Goal: Task Accomplishment & Management: Complete application form

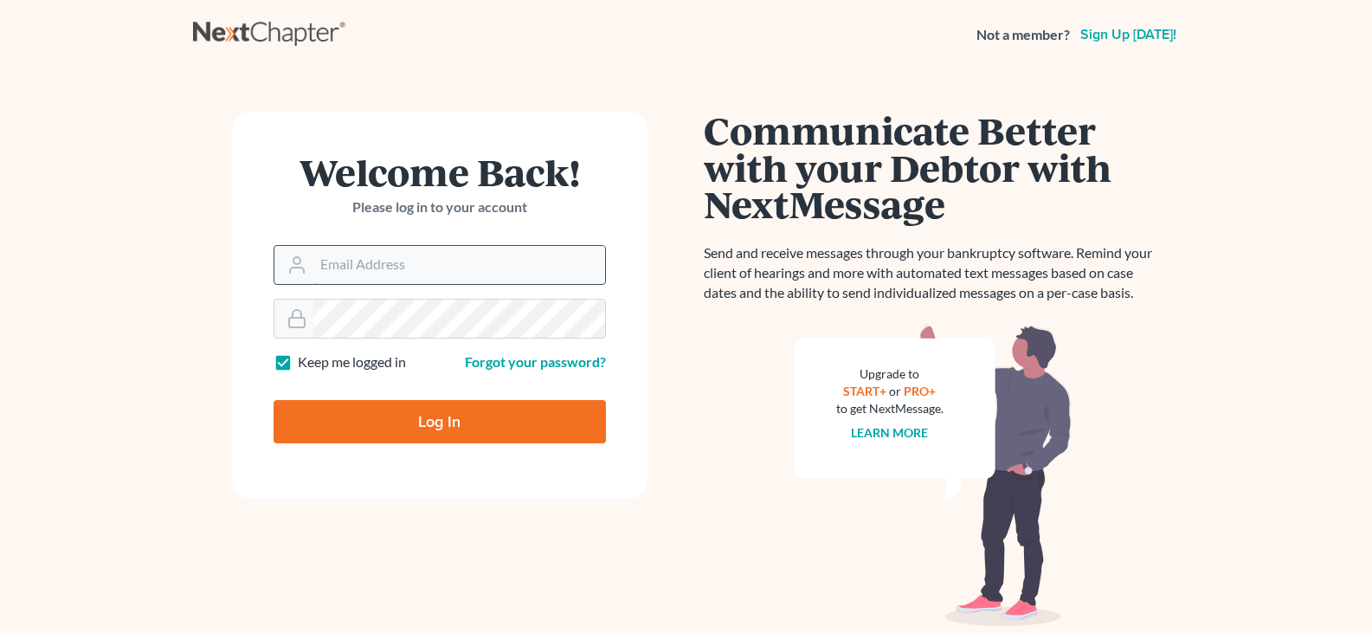
click at [327, 261] on input "Email Address" at bounding box center [459, 265] width 292 height 38
type input "[EMAIL_ADDRESS][DOMAIN_NAME]"
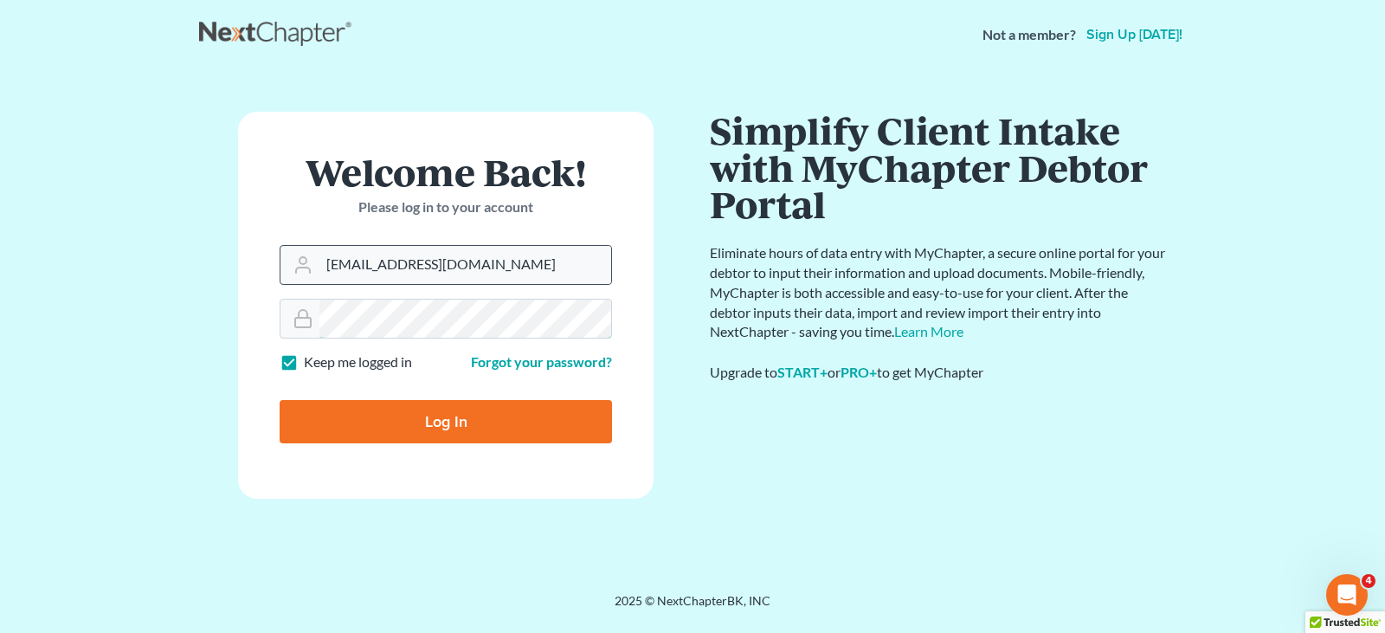
click at [280, 400] on input "Log In" at bounding box center [446, 421] width 332 height 43
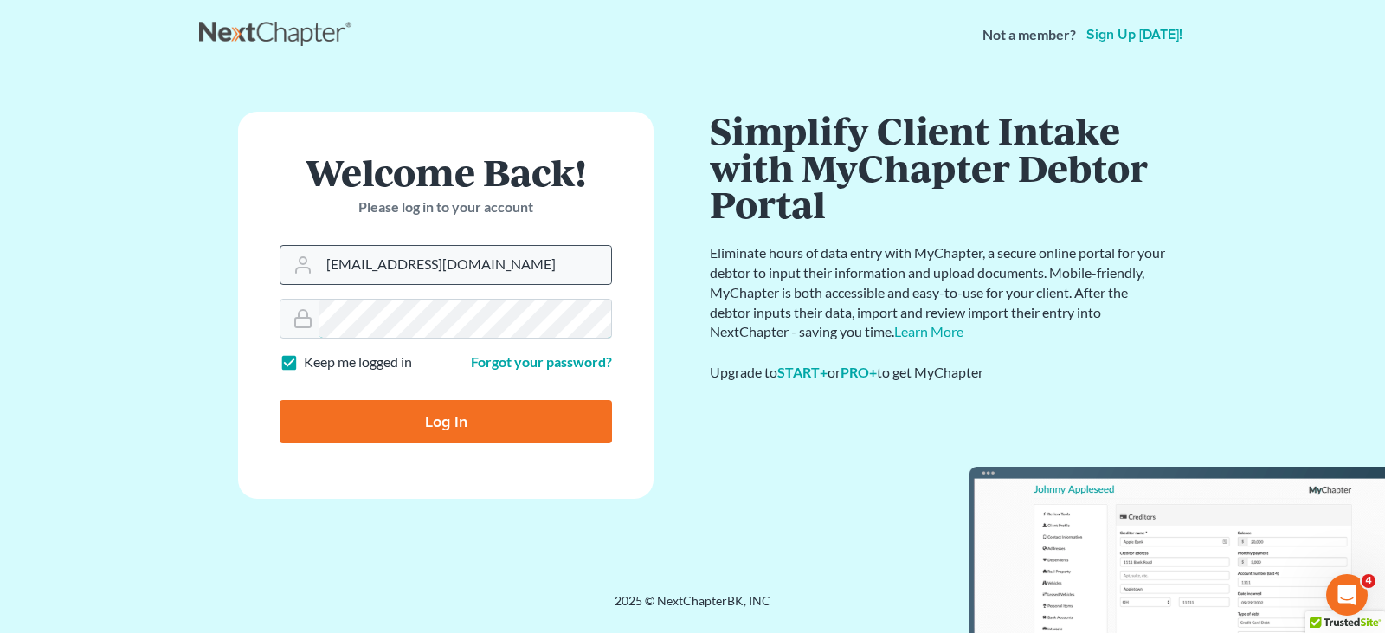
type input "Thinking..."
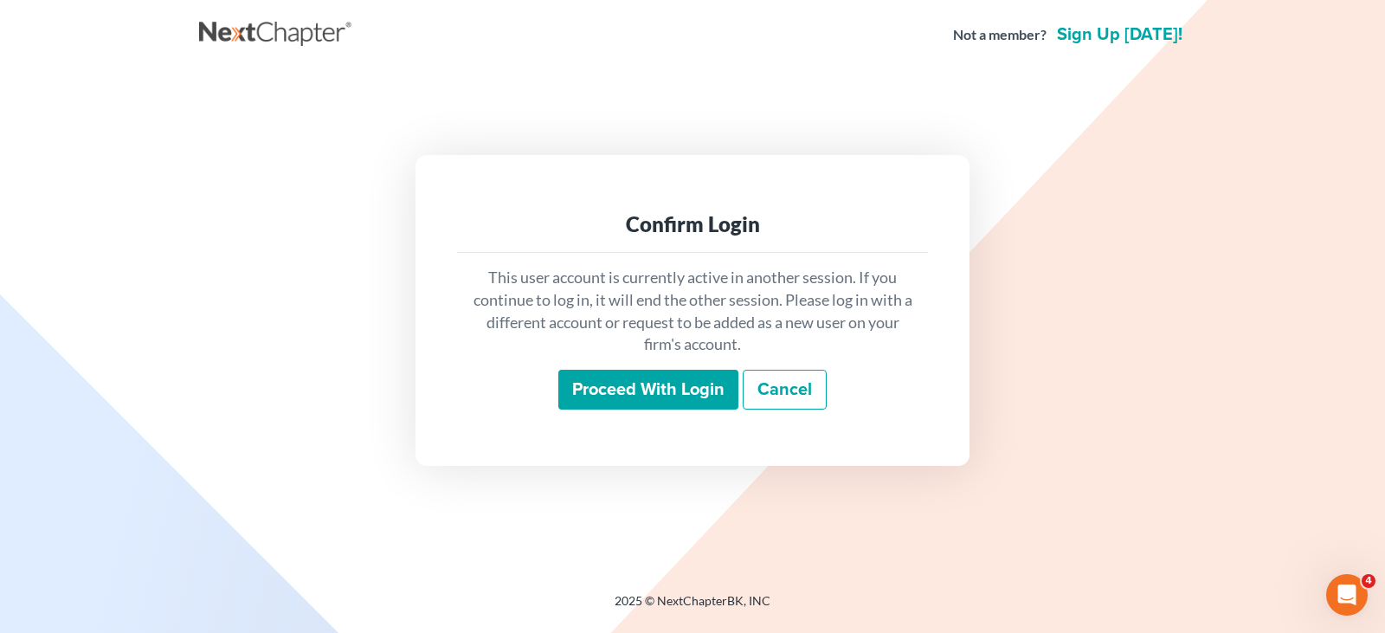
click at [685, 399] on input "Proceed with login" at bounding box center [648, 390] width 180 height 40
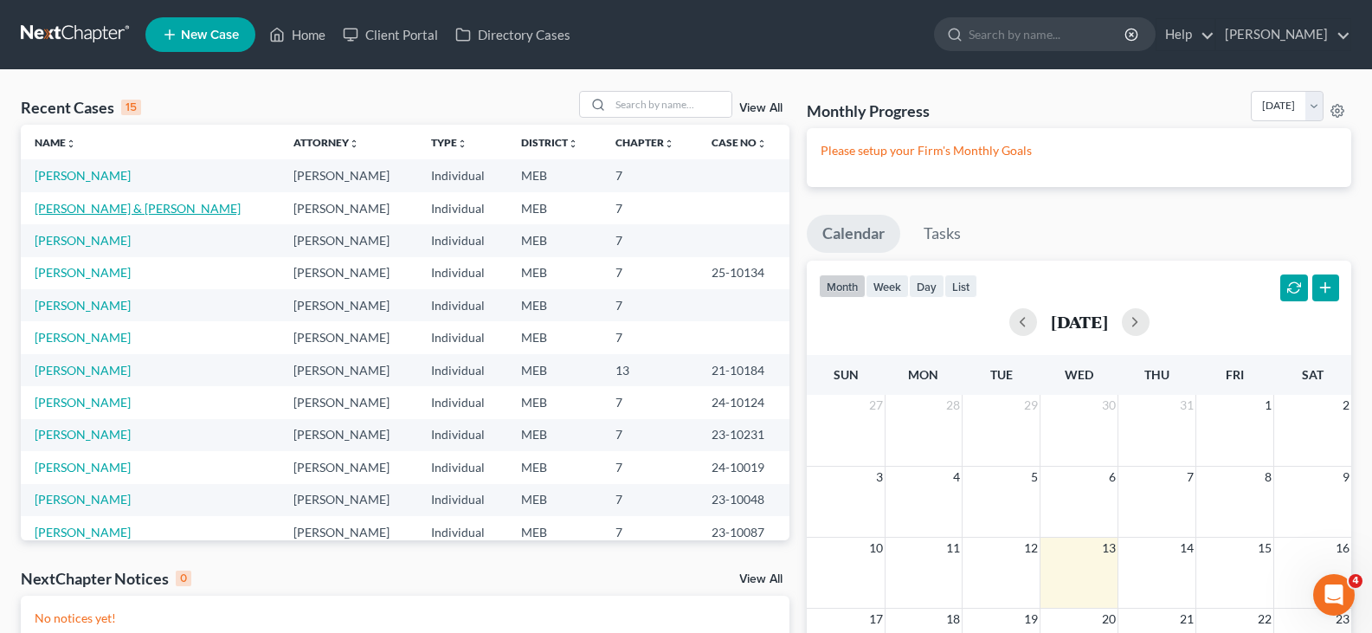
click at [87, 208] on link "[PERSON_NAME] & [PERSON_NAME]" at bounding box center [138, 208] width 206 height 15
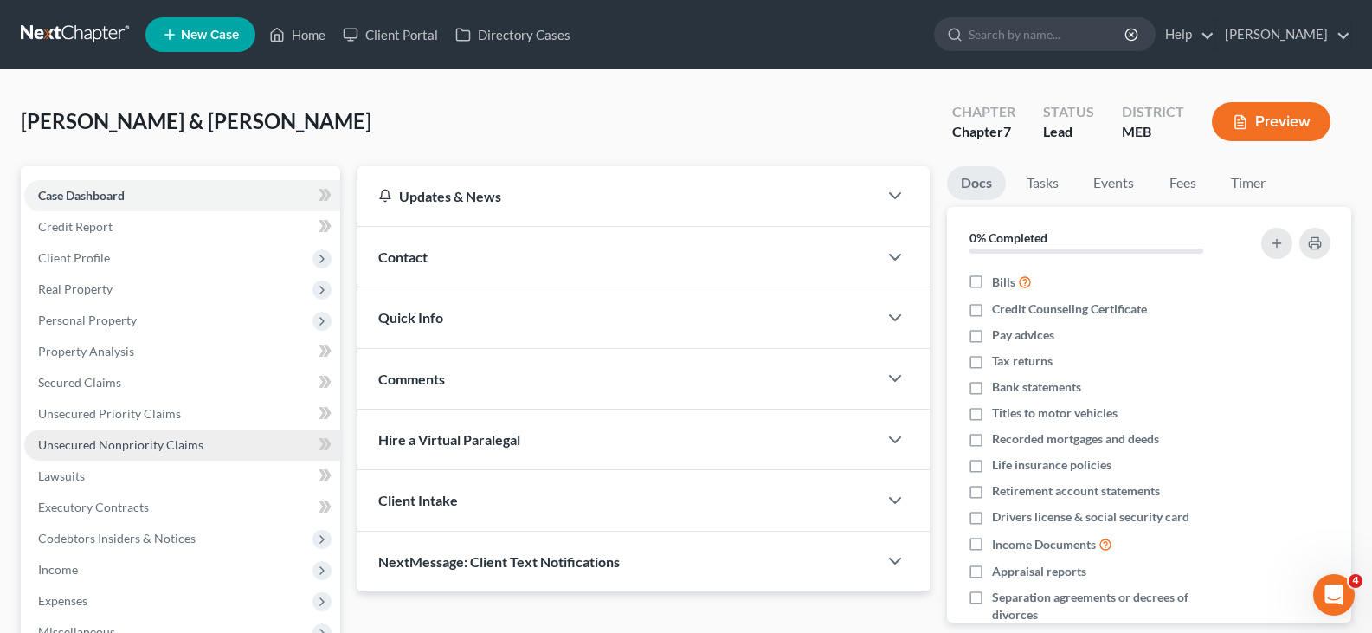
click at [88, 438] on span "Unsecured Nonpriority Claims" at bounding box center [120, 444] width 165 height 15
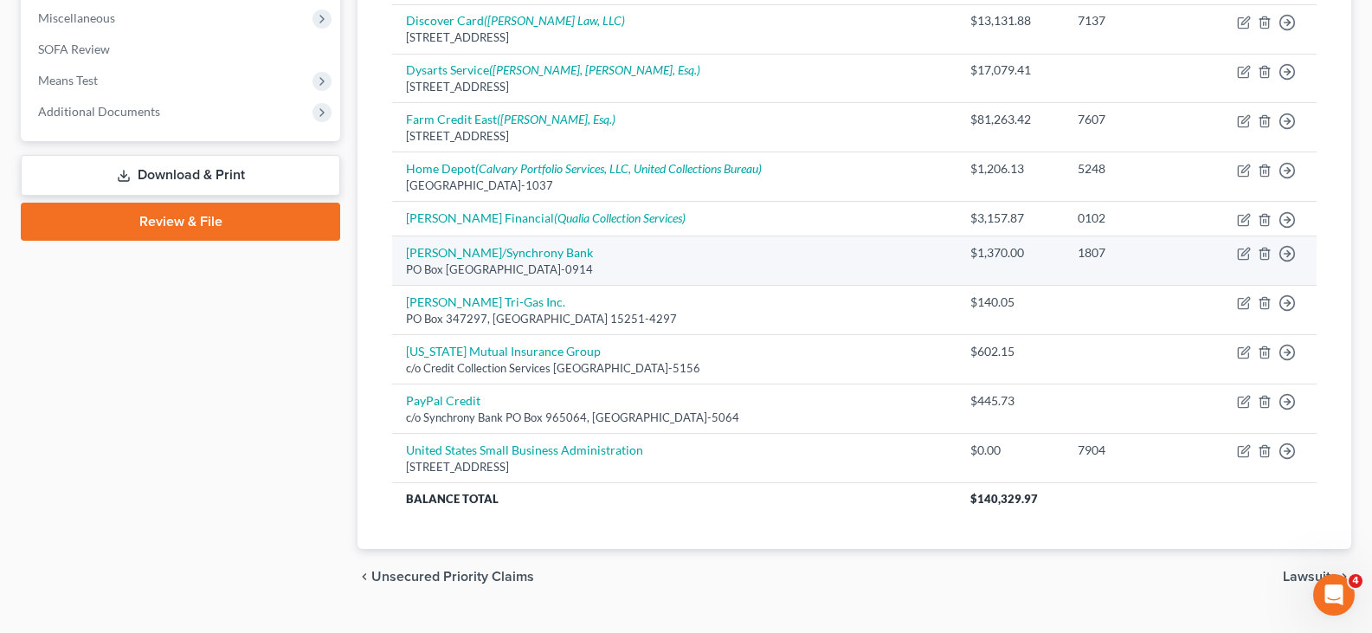
scroll to position [651, 0]
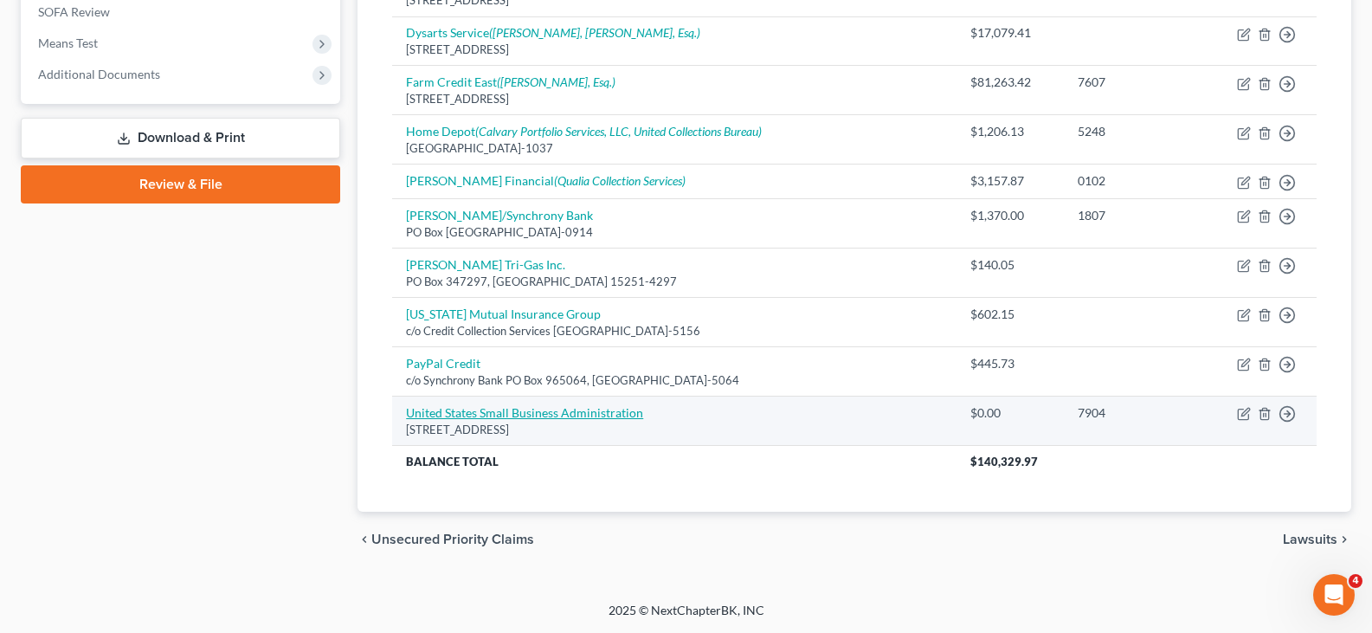
click at [549, 411] on link "United States Small Business Administration" at bounding box center [524, 412] width 237 height 15
select select "38"
select select "2"
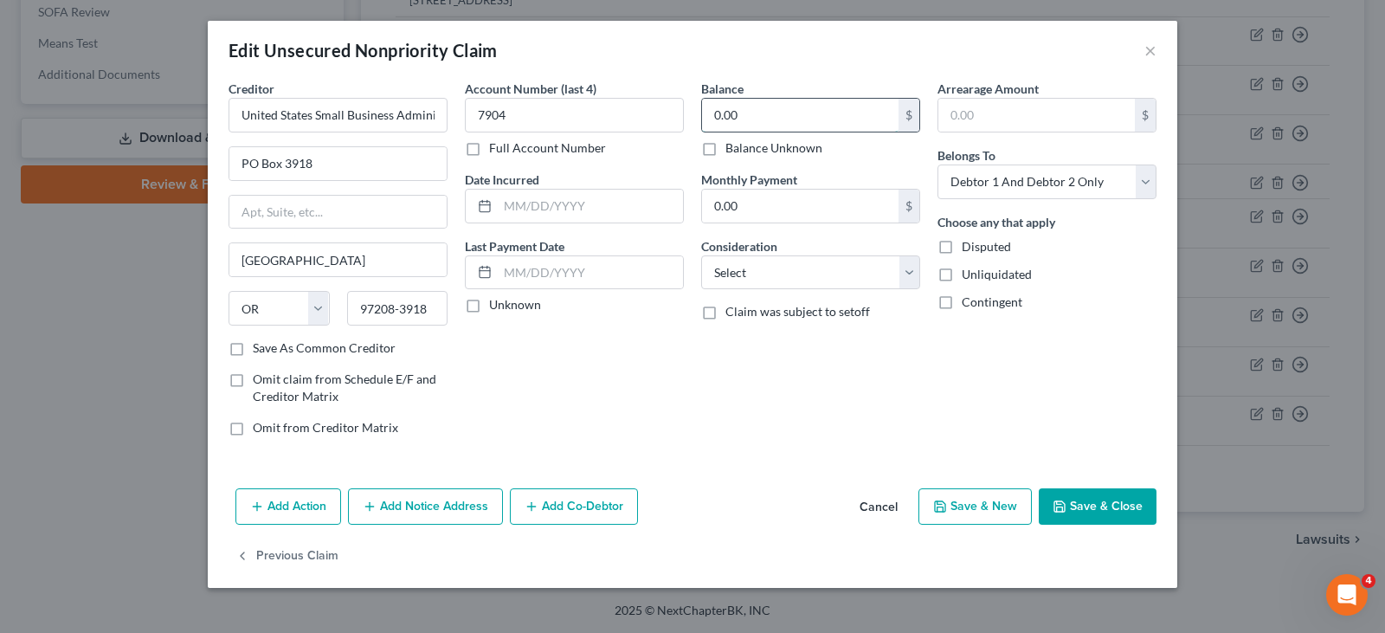
click at [731, 111] on input "0.00" at bounding box center [800, 115] width 196 height 33
type input "77,162.80"
click at [795, 266] on select "Select Cable / Satellite Services Collection Agency Credit Card Debt Debt Couns…" at bounding box center [810, 272] width 219 height 35
select select "10"
click at [701, 255] on select "Select Cable / Satellite Services Collection Agency Credit Card Debt Debt Couns…" at bounding box center [810, 272] width 219 height 35
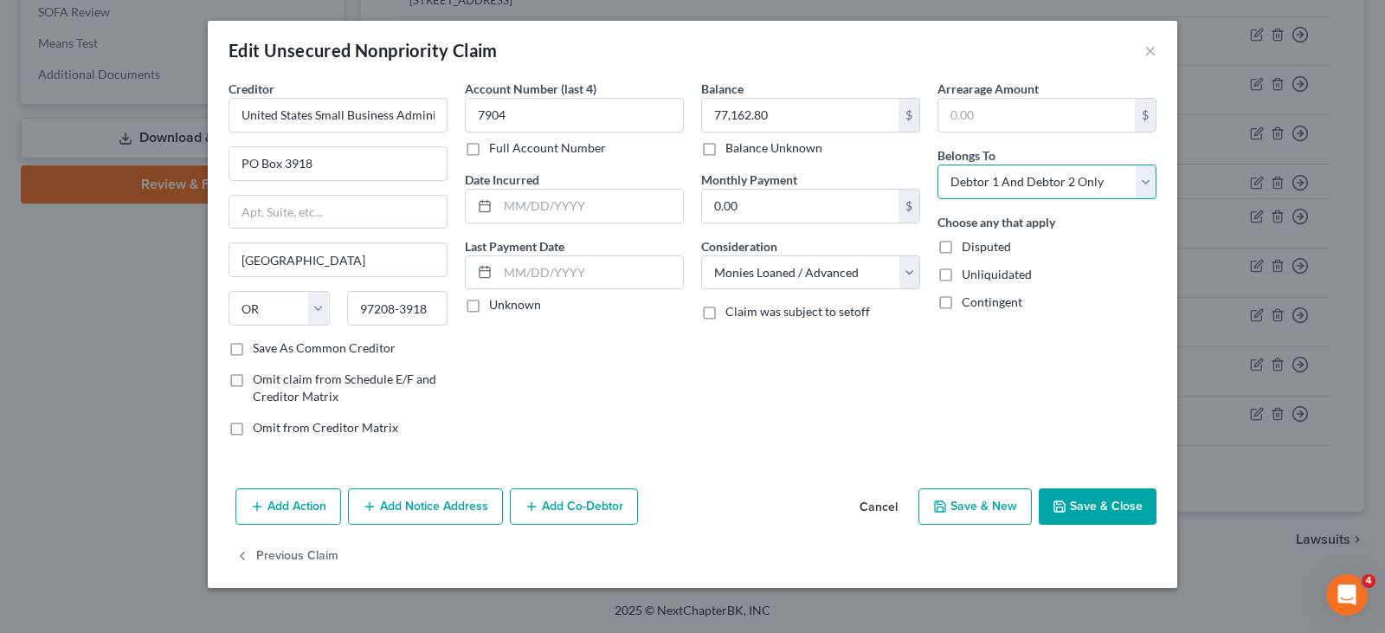
click at [1079, 184] on select "Select Debtor 1 Only Debtor 2 Only Debtor 1 And Debtor 2 Only At Least One Of T…" at bounding box center [1046, 181] width 219 height 35
click at [937, 164] on select "Select Debtor 1 Only Debtor 2 Only Debtor 1 And Debtor 2 Only At Least One Of T…" at bounding box center [1046, 181] width 219 height 35
click at [1087, 184] on select "Select Debtor 1 Only Debtor 2 Only Debtor 1 And Debtor 2 Only At Least One Of T…" at bounding box center [1046, 181] width 219 height 35
select select "2"
click at [937, 164] on select "Select Debtor 1 Only Debtor 2 Only Debtor 1 And Debtor 2 Only At Least One Of T…" at bounding box center [1046, 181] width 219 height 35
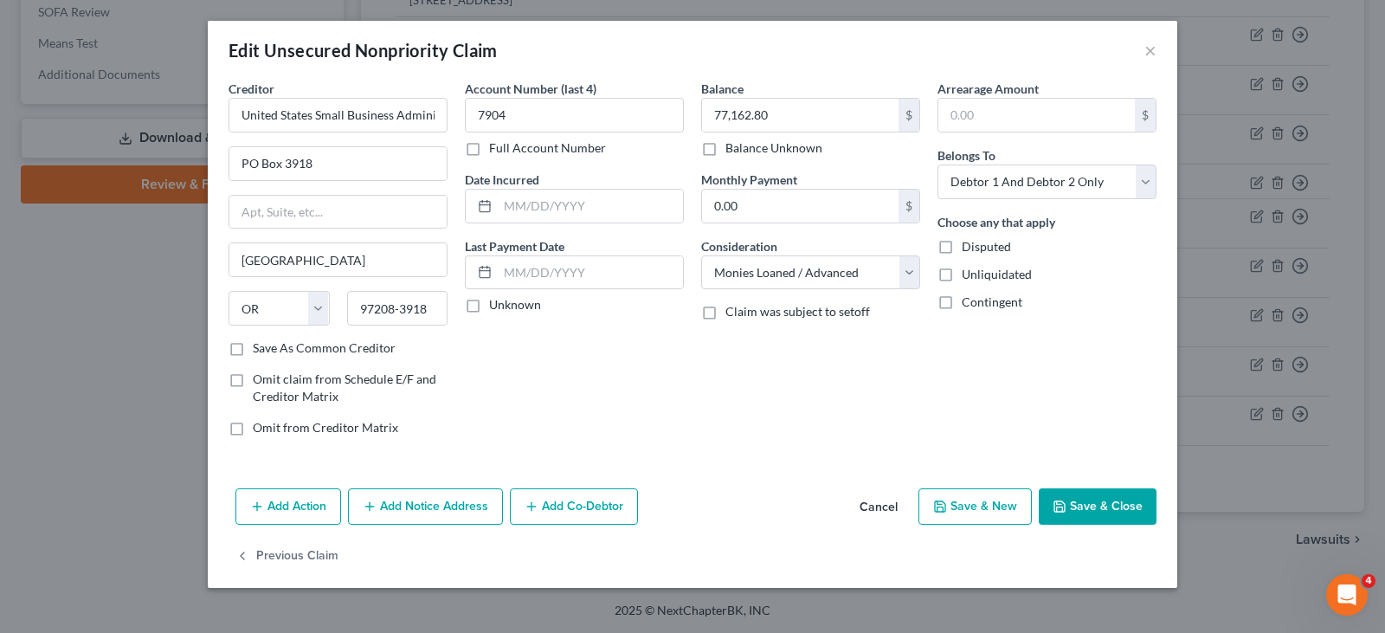
click at [1089, 501] on button "Save & Close" at bounding box center [1098, 506] width 118 height 36
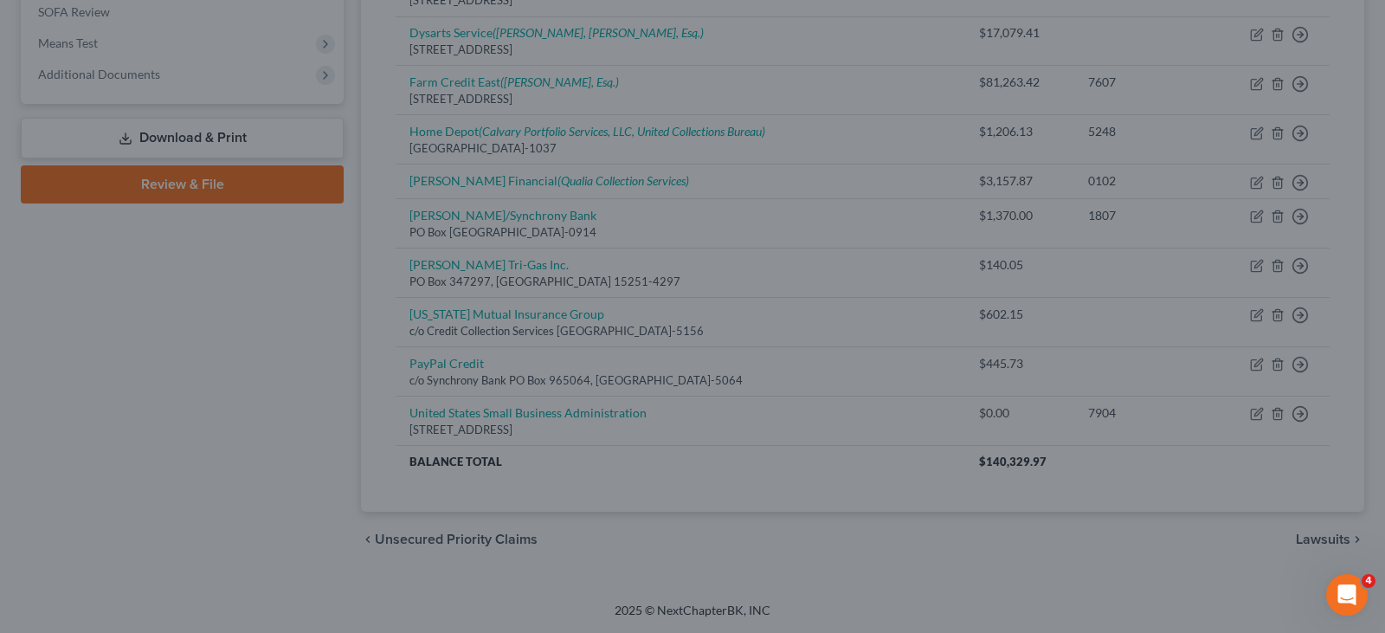
type input "0"
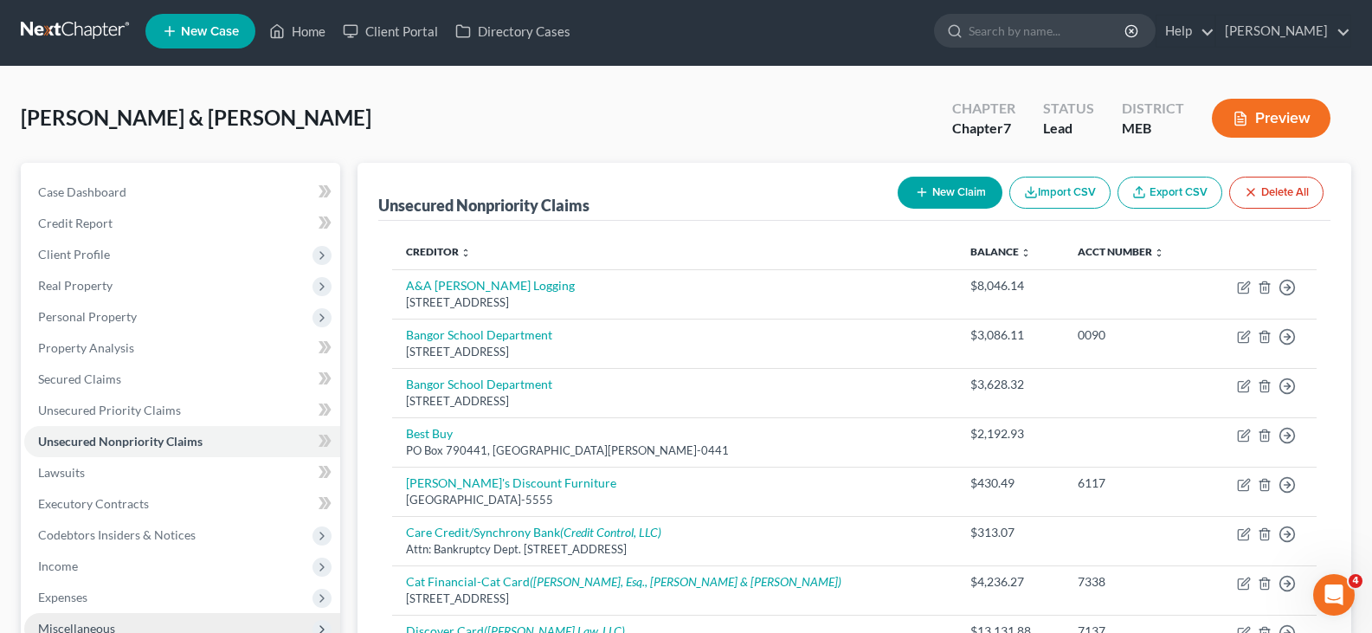
scroll to position [0, 0]
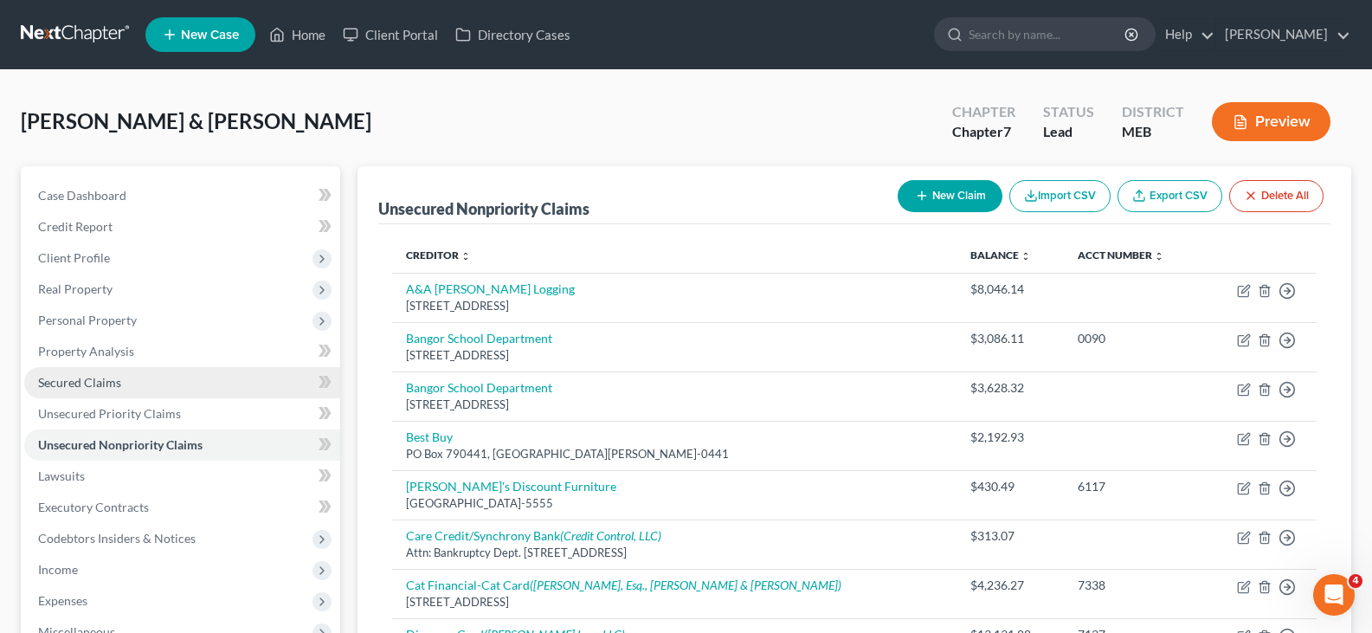
click at [80, 388] on span "Secured Claims" at bounding box center [79, 382] width 83 height 15
